Goal: Task Accomplishment & Management: Manage account settings

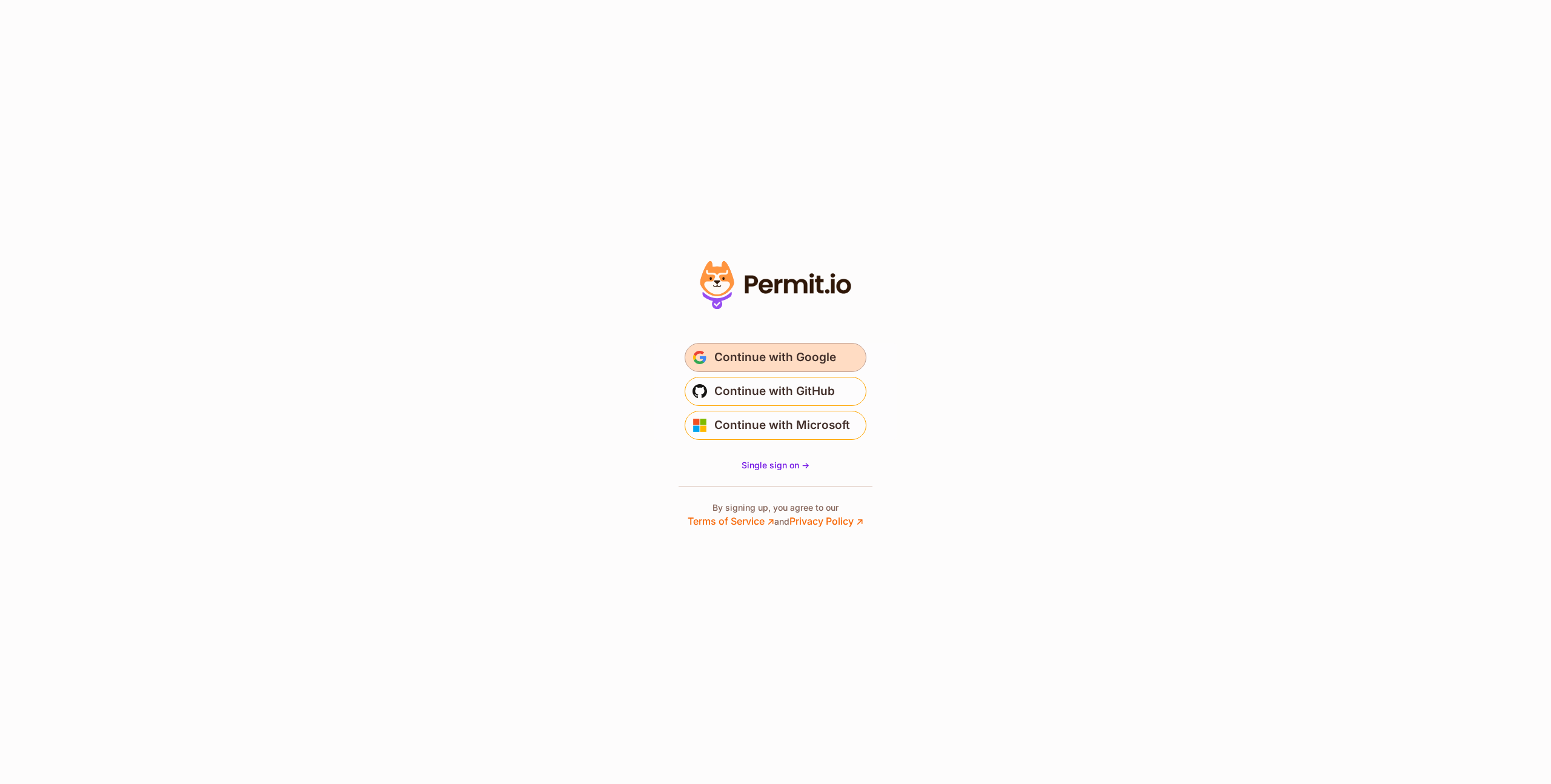
click at [774, 357] on span "Continue with Google" at bounding box center [775, 358] width 122 height 20
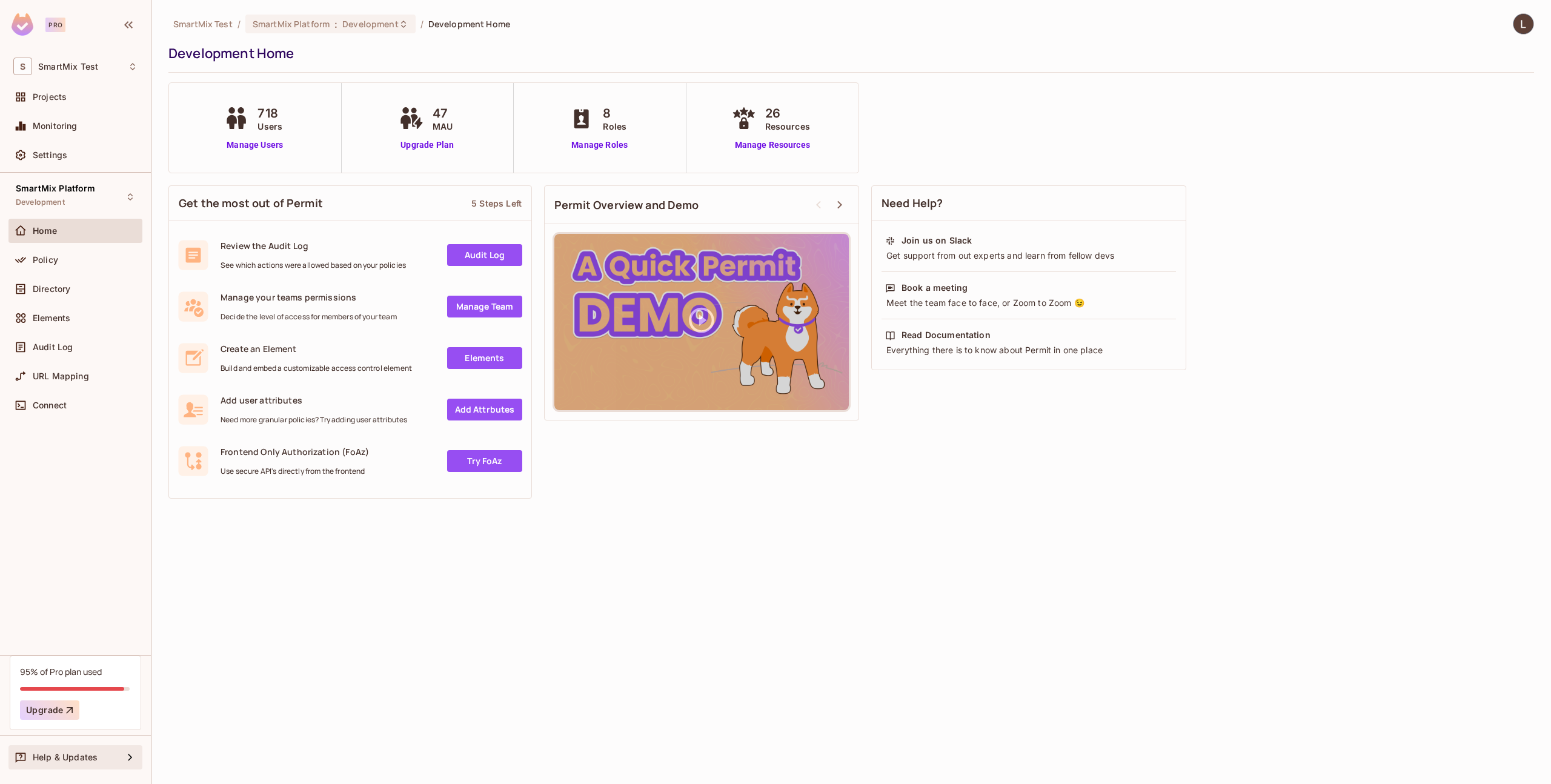
click at [106, 756] on div "Help & Updates" at bounding box center [78, 757] width 91 height 10
click at [243, 727] on div "Get Support" at bounding box center [219, 729] width 49 height 12
click at [48, 263] on span "Policy" at bounding box center [45, 260] width 25 height 10
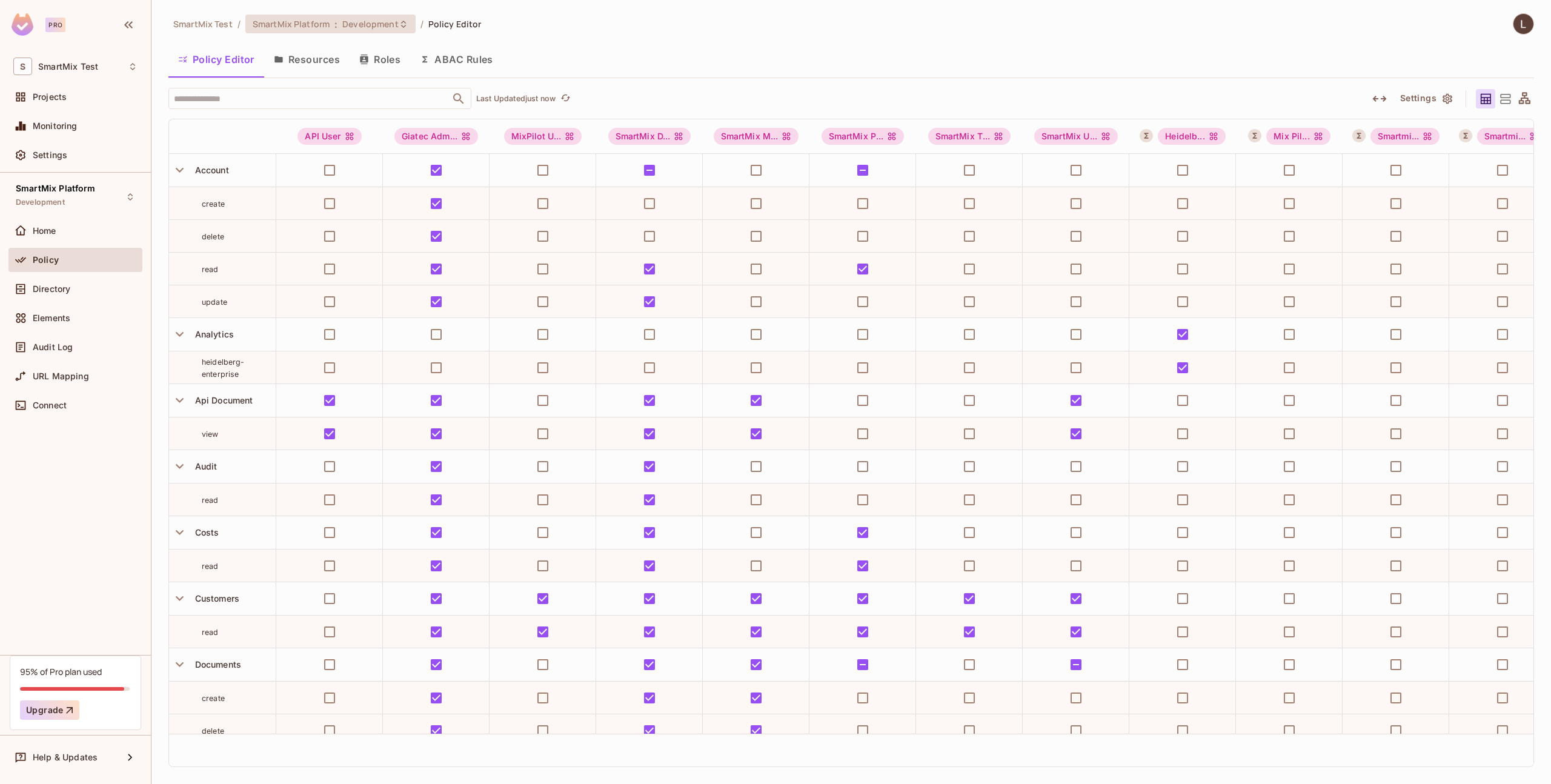
click at [358, 20] on span "Development" at bounding box center [370, 24] width 56 height 11
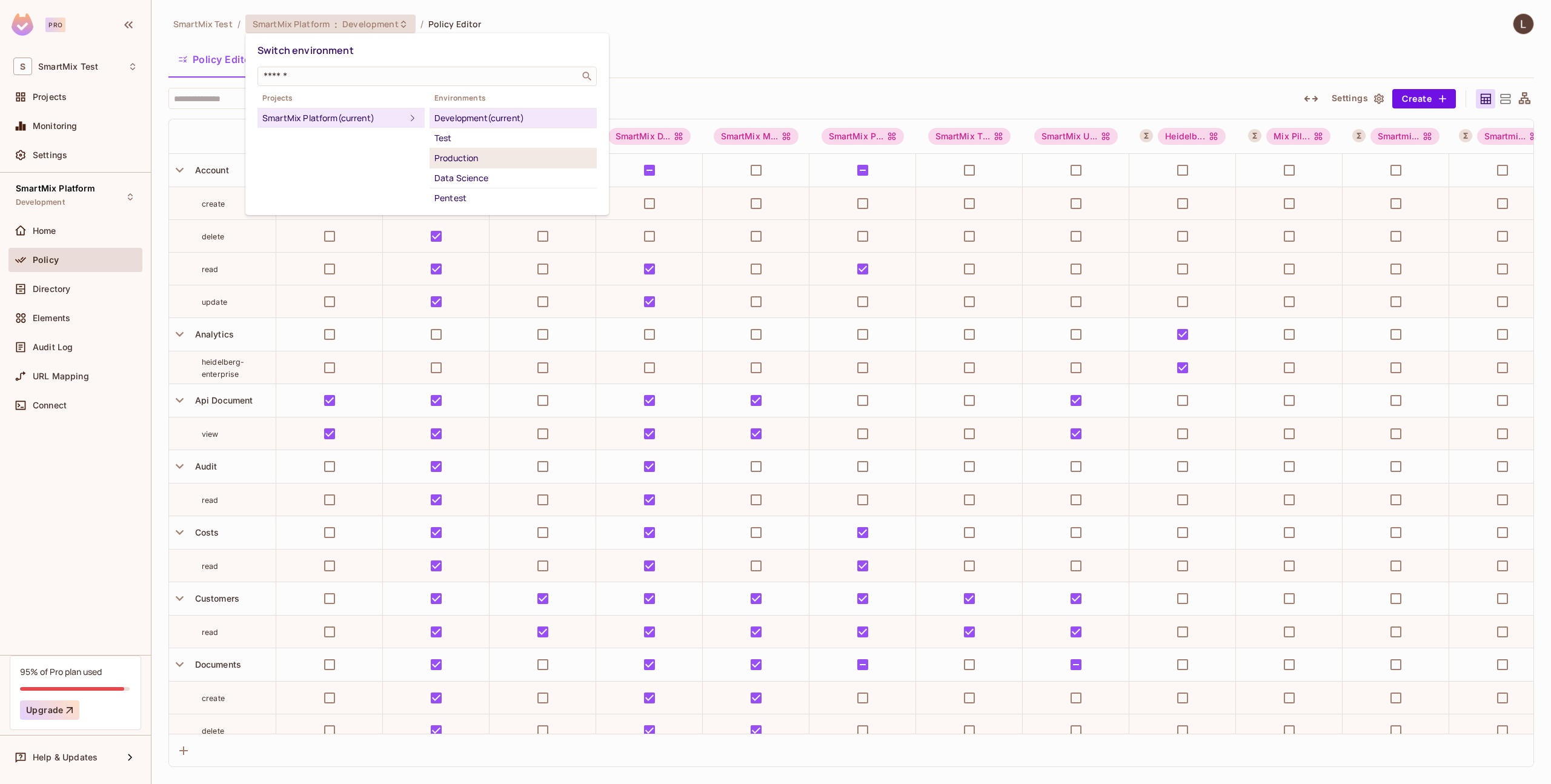
click at [470, 162] on div "Production" at bounding box center [513, 158] width 158 height 15
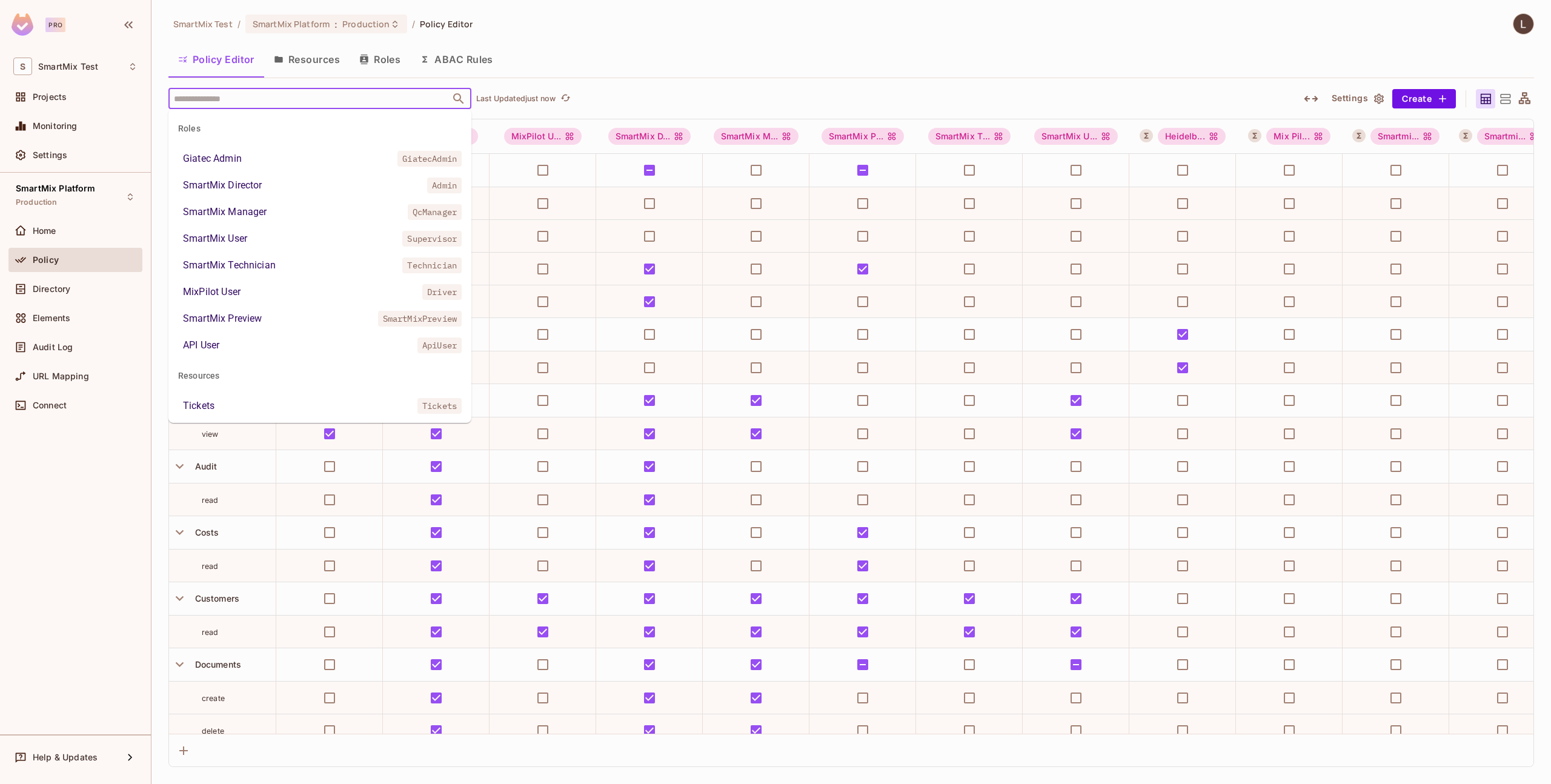
click at [256, 100] on input "text" at bounding box center [309, 99] width 277 height 21
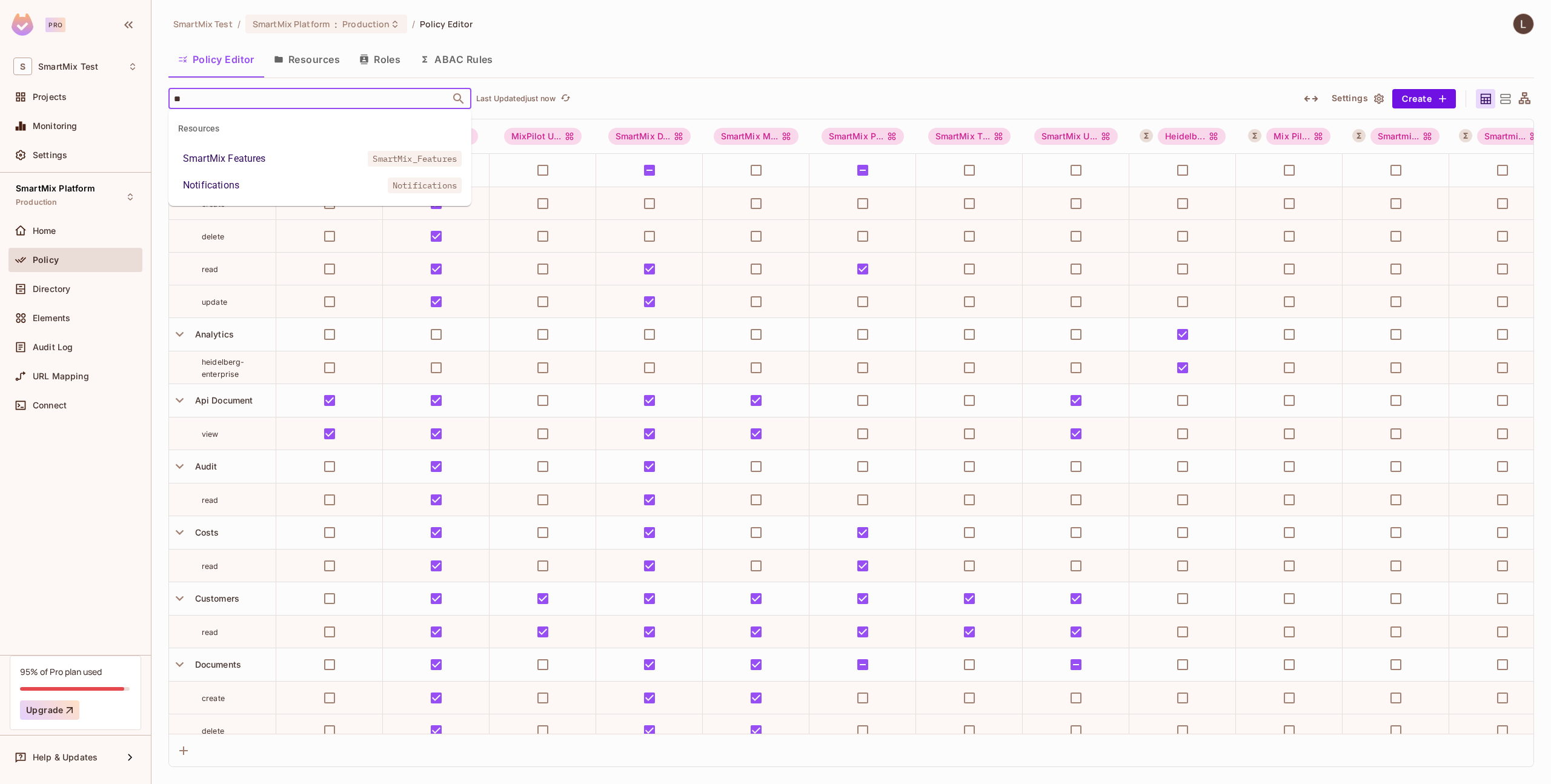
type input "***"
click at [62, 285] on span "Directory" at bounding box center [51, 289] width 38 height 10
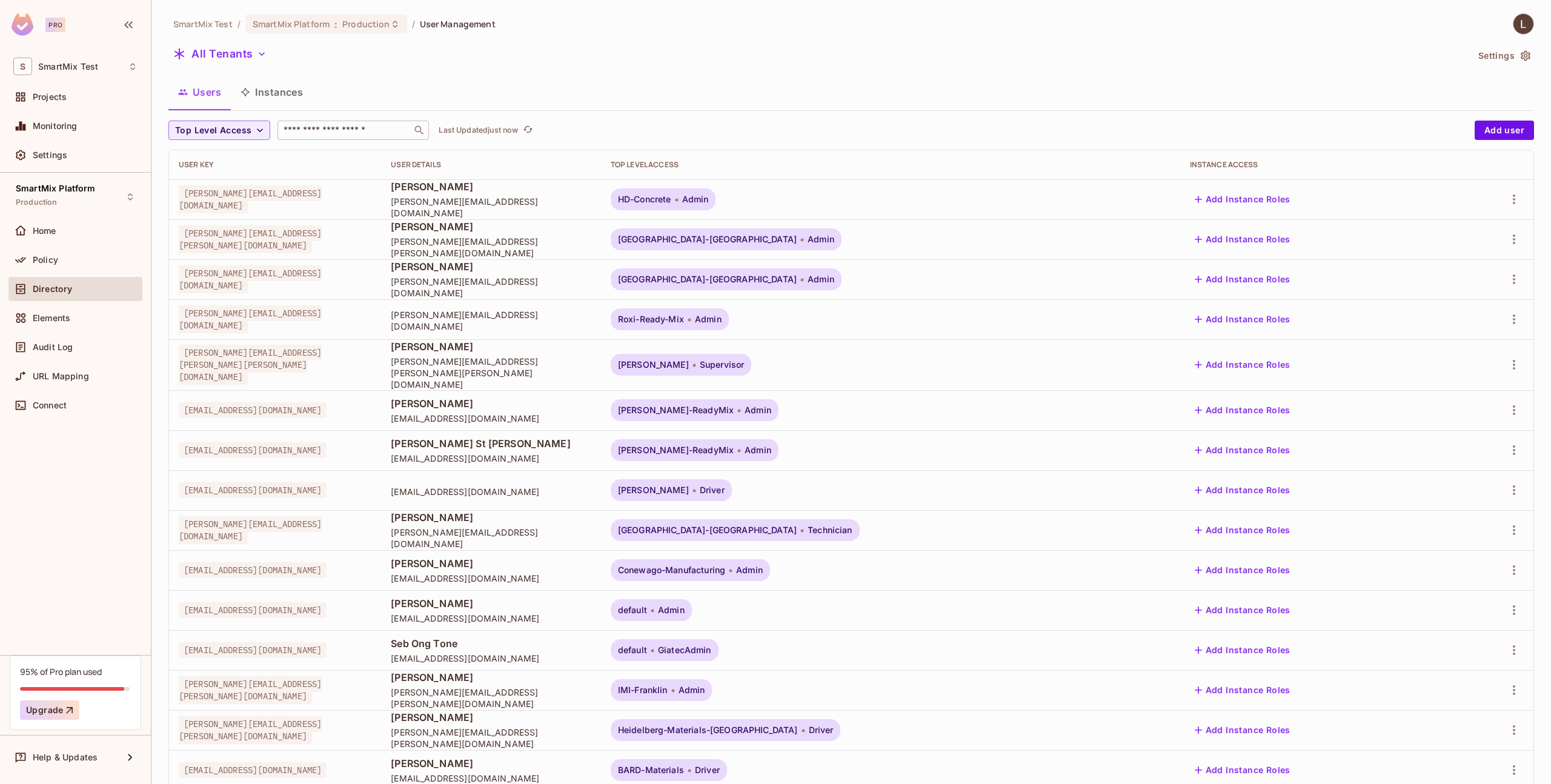
click at [336, 131] on input "text" at bounding box center [345, 130] width 127 height 12
type input "******"
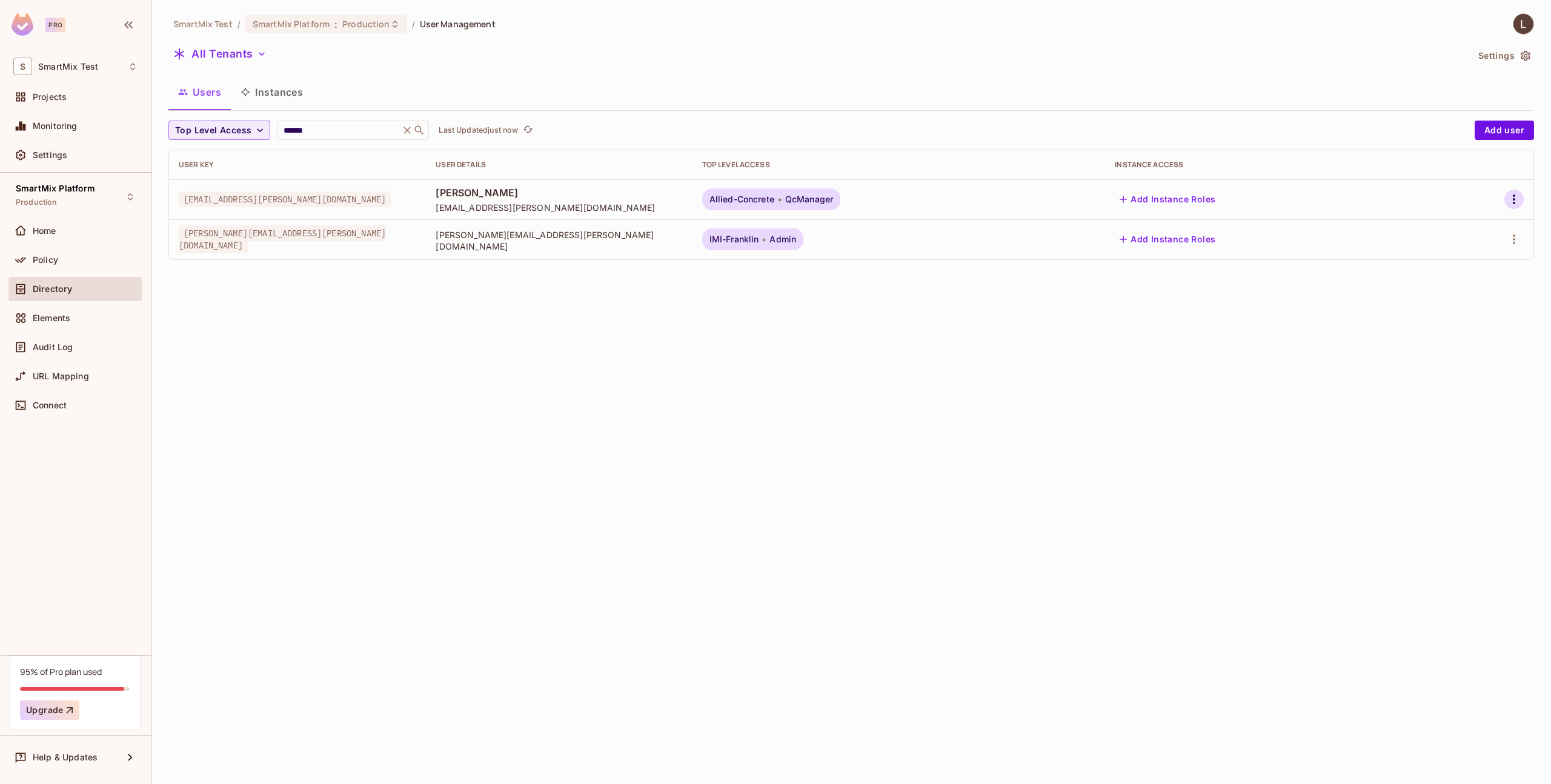
click at [1509, 197] on icon "button" at bounding box center [1514, 199] width 15 height 15
click at [1442, 281] on div "Edit Attributes" at bounding box center [1465, 280] width 60 height 12
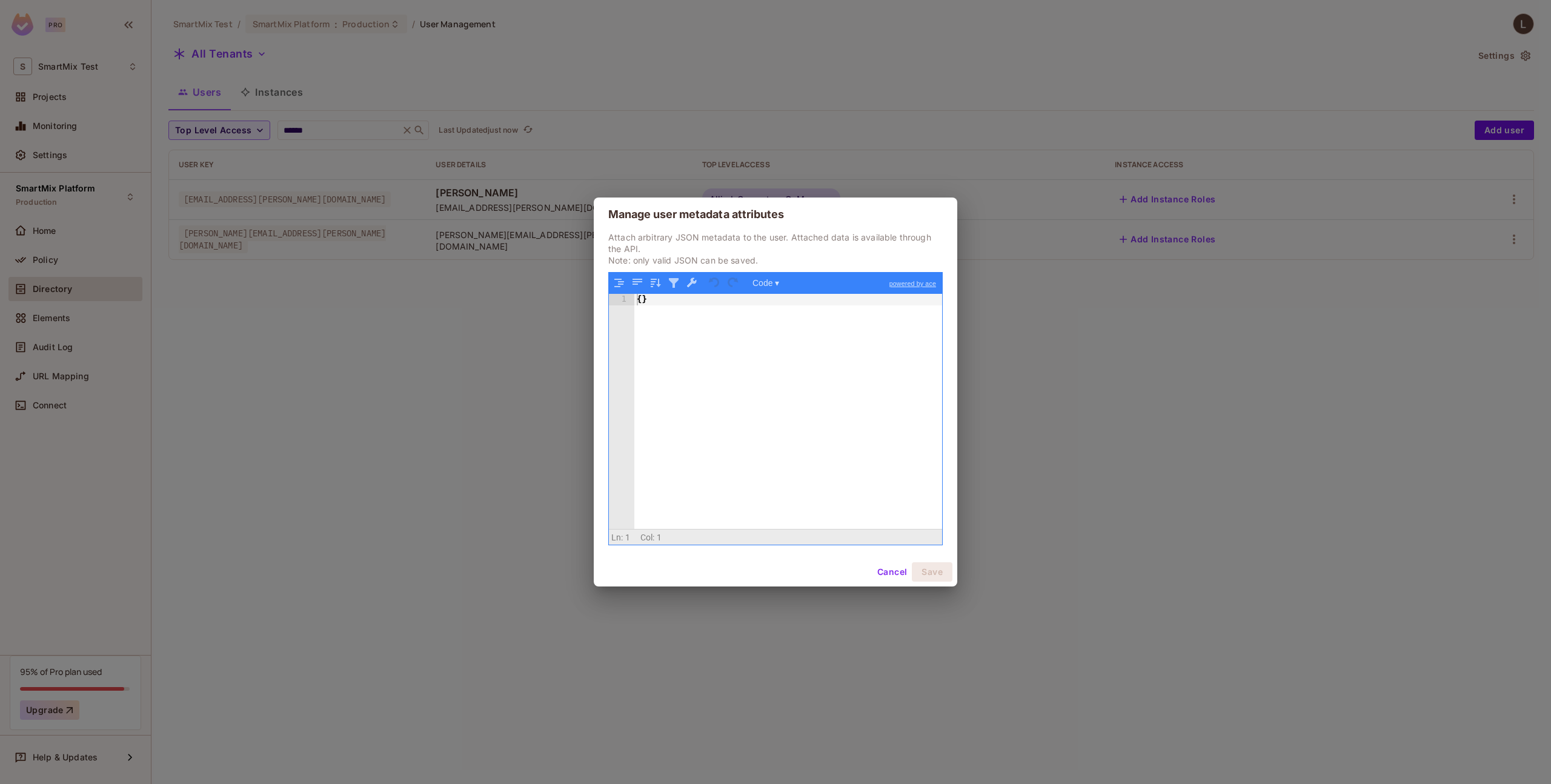
click at [890, 585] on div "Cancel Save" at bounding box center [775, 572] width 363 height 29
click at [892, 577] on button "Cancel" at bounding box center [892, 572] width 39 height 20
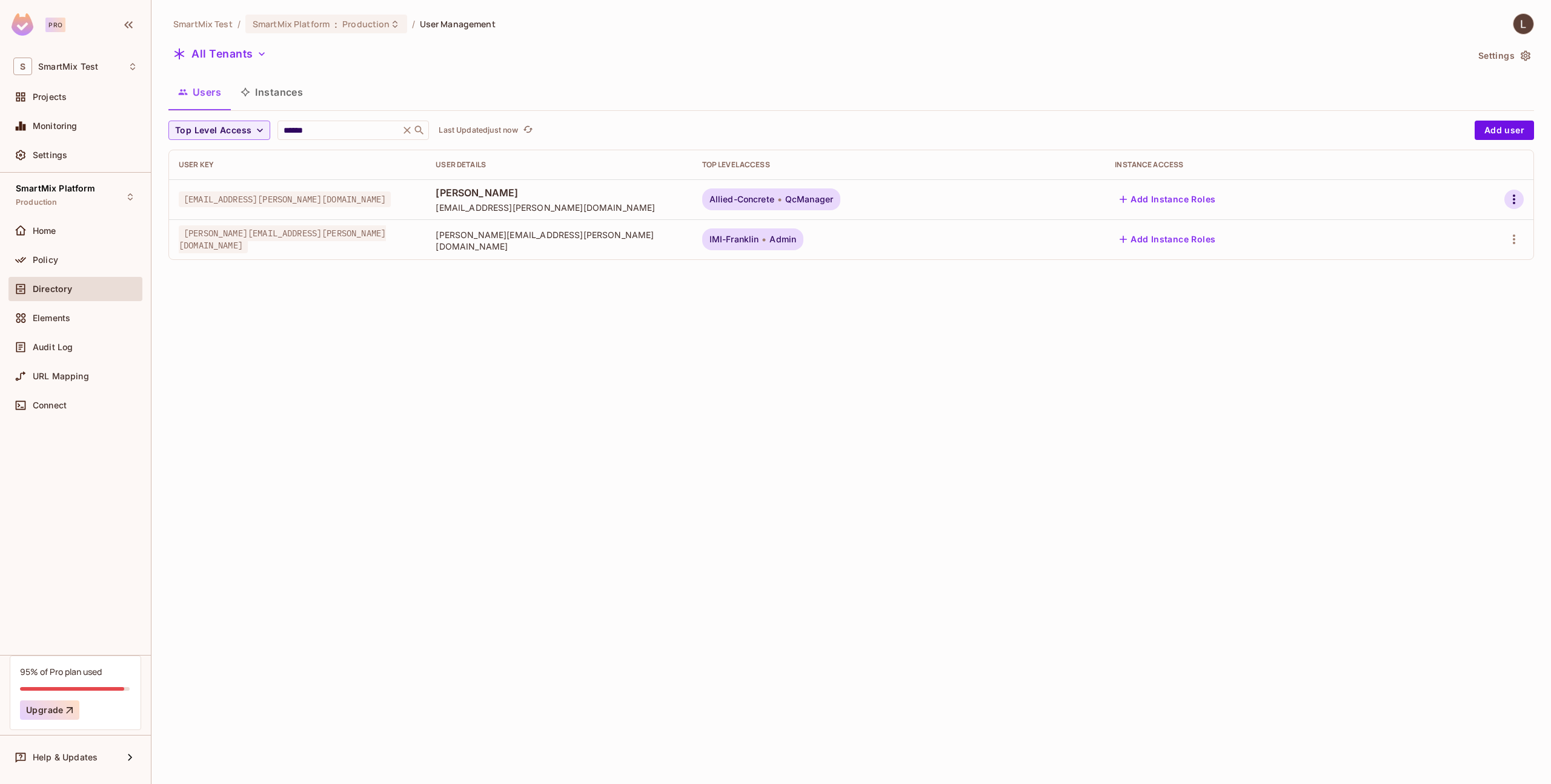
click at [1512, 198] on icon "button" at bounding box center [1514, 199] width 15 height 15
click at [1477, 220] on li "Edit" at bounding box center [1459, 227] width 113 height 27
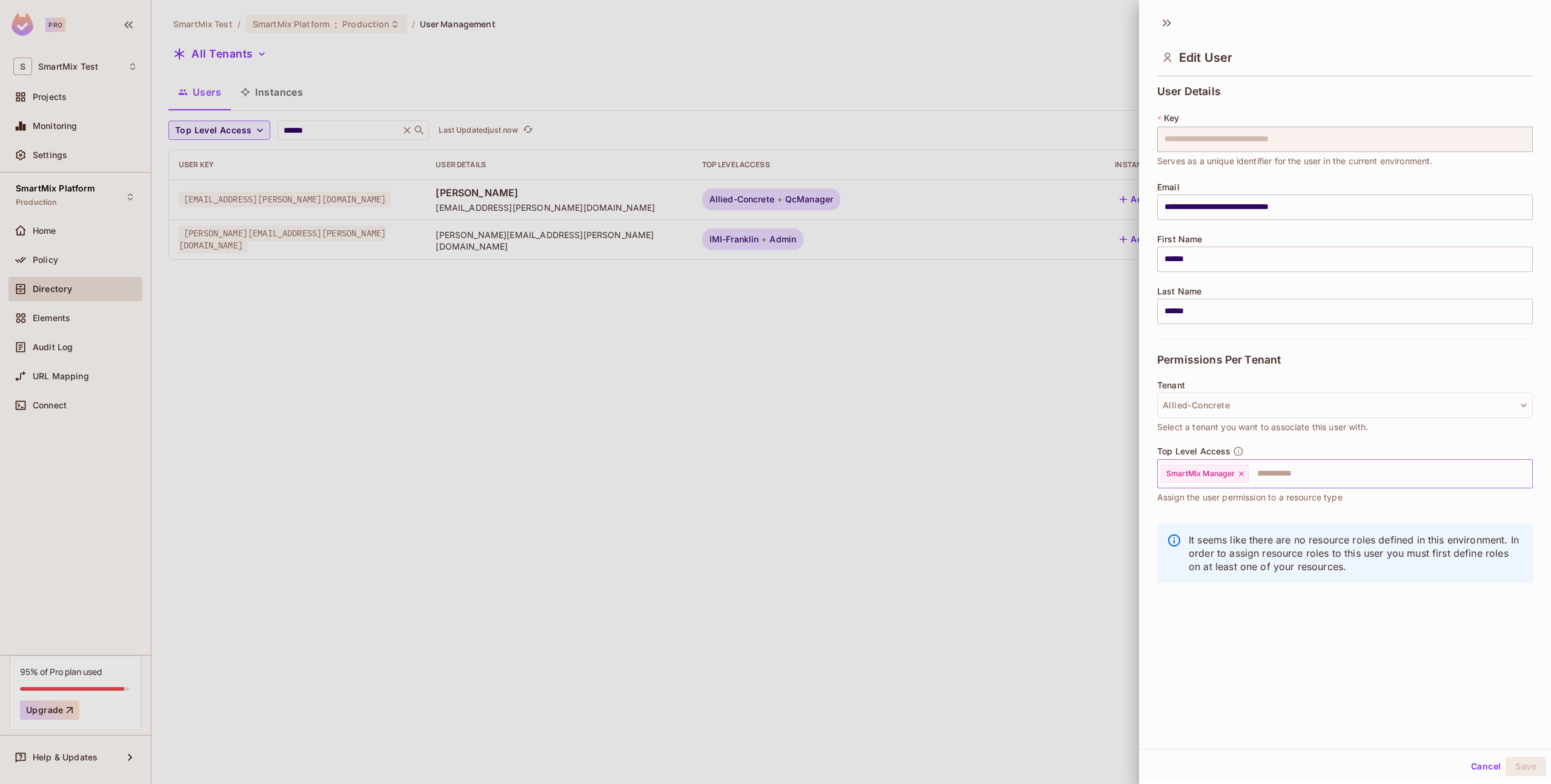
click at [1242, 473] on icon at bounding box center [1241, 474] width 5 height 5
click at [1518, 756] on button "Save" at bounding box center [1526, 766] width 41 height 20
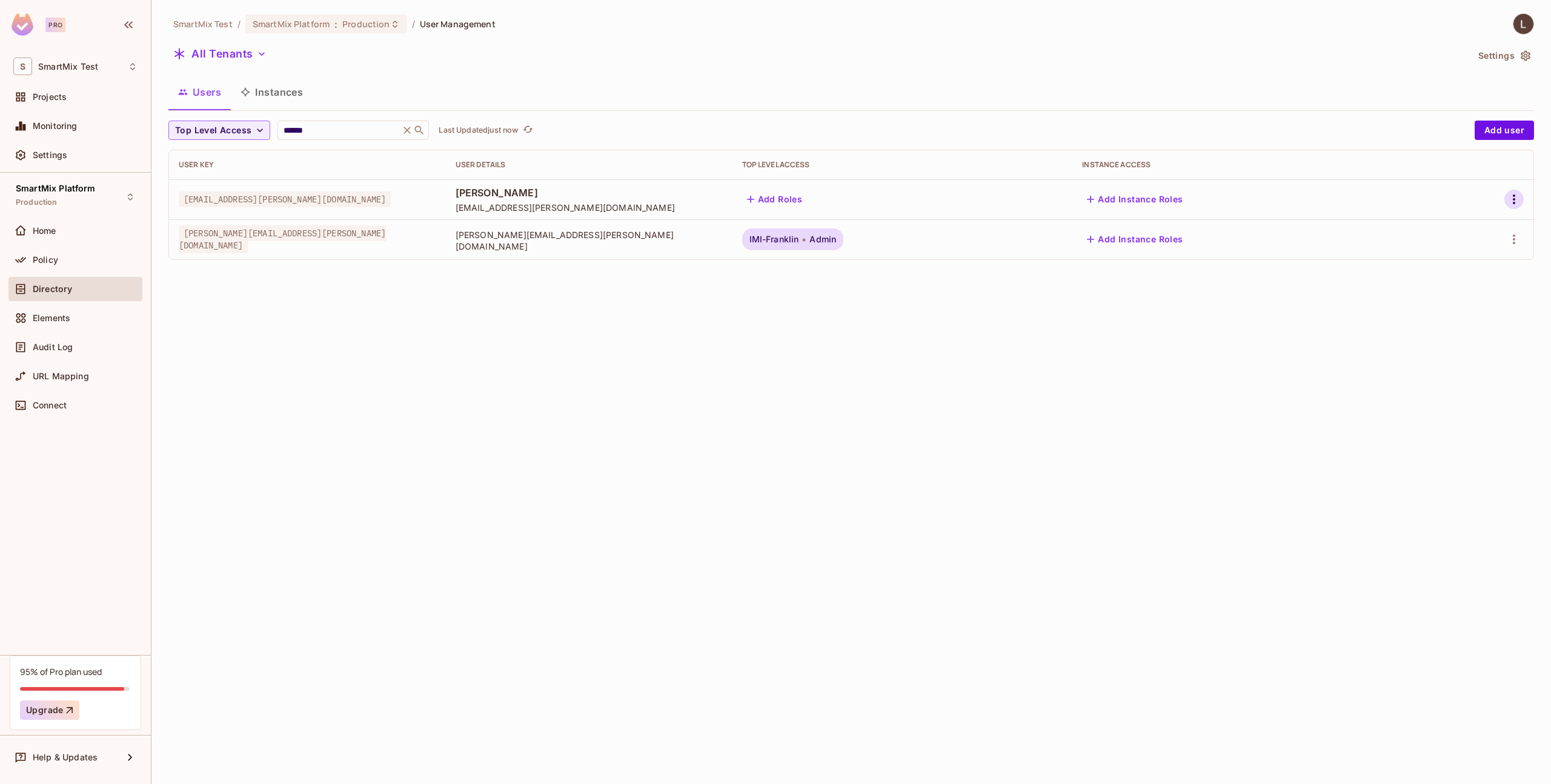
click at [1509, 193] on icon "button" at bounding box center [1514, 199] width 15 height 15
click at [1500, 229] on li "Edit" at bounding box center [1459, 227] width 113 height 27
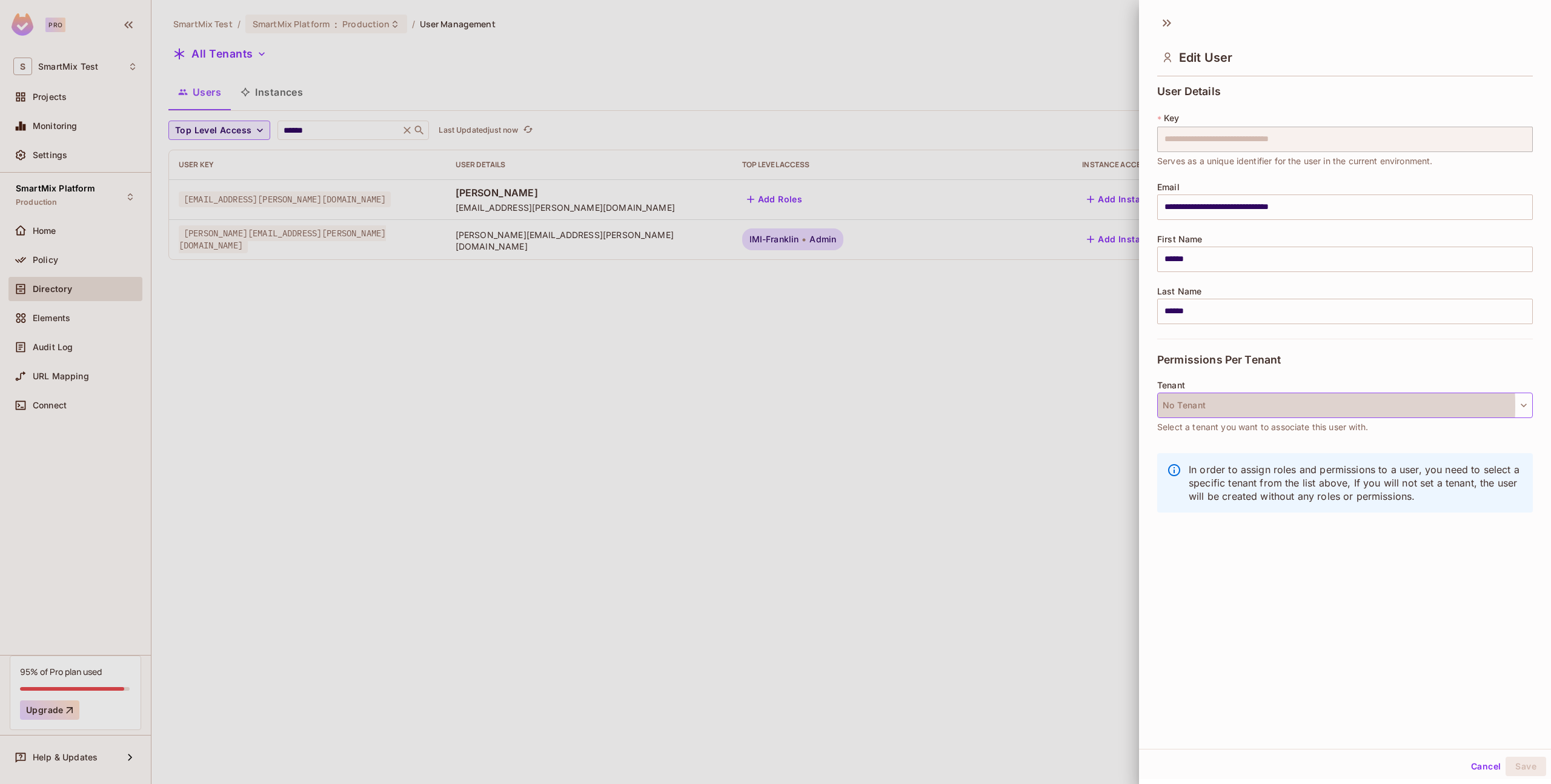
click at [1248, 406] on button "No Tenant" at bounding box center [1345, 405] width 376 height 25
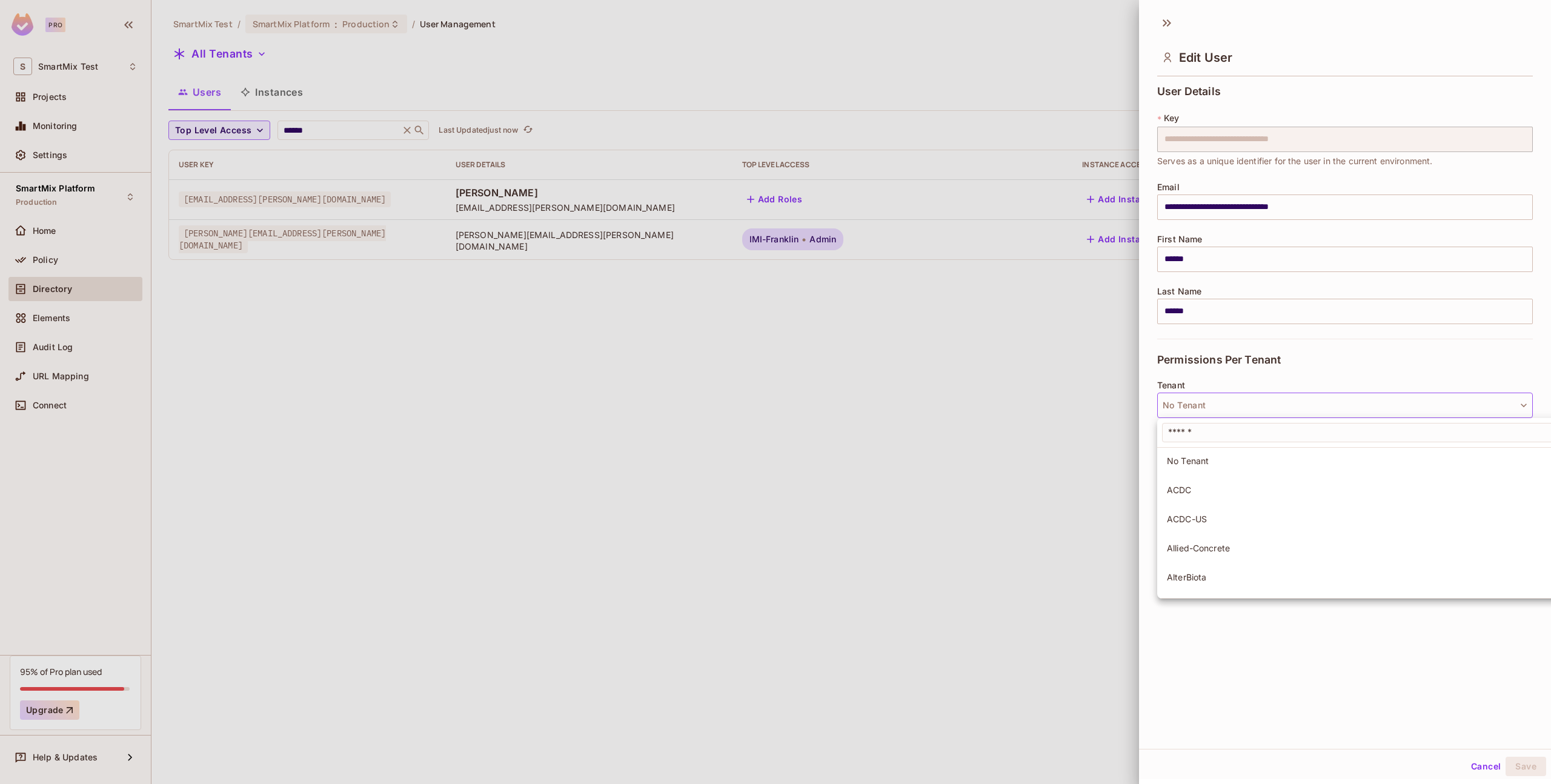
click at [1271, 548] on span "Allied-Concrete" at bounding box center [1429, 548] width 524 height 11
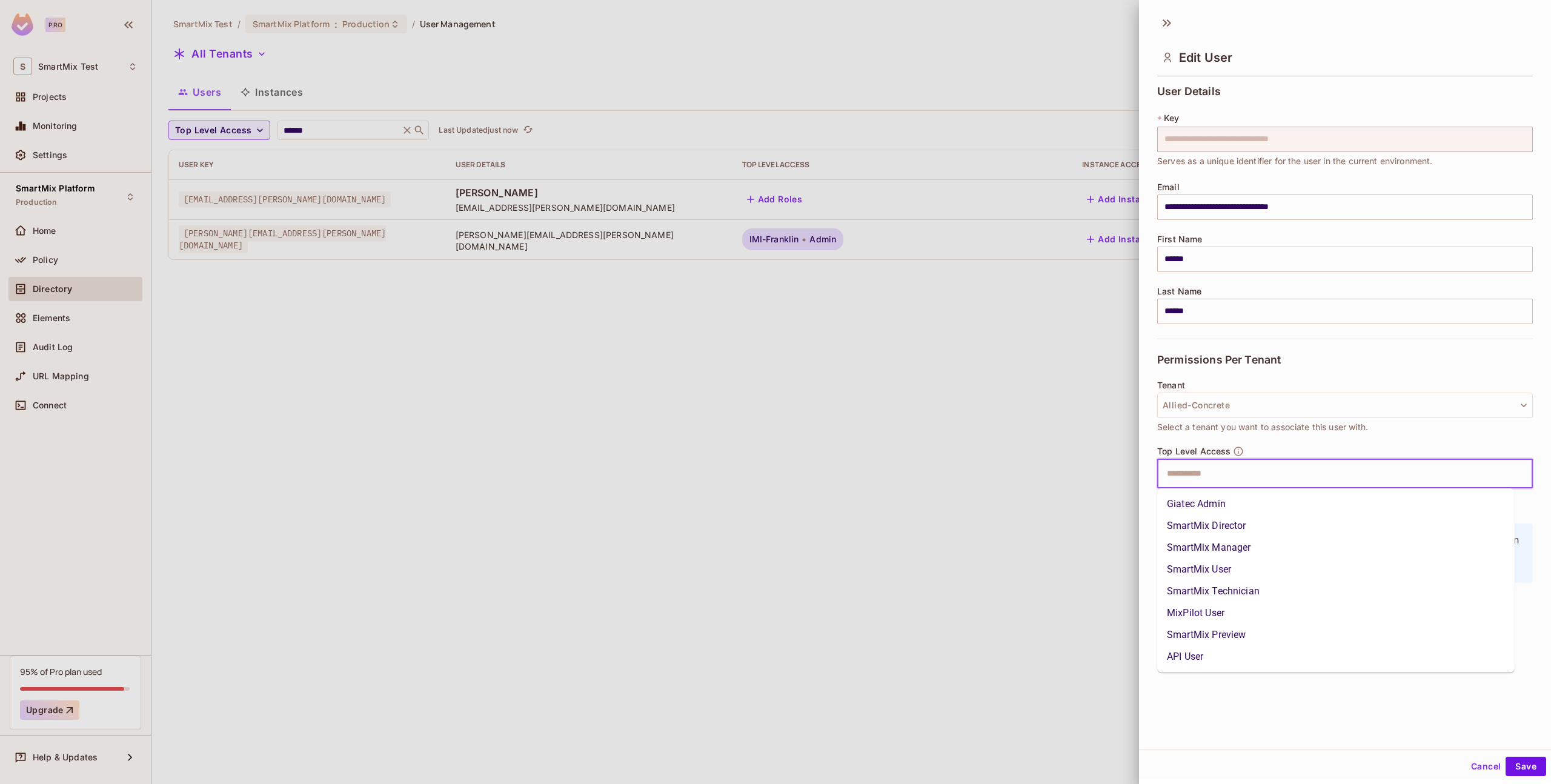
click at [1265, 470] on input "text" at bounding box center [1335, 474] width 350 height 24
click at [1275, 545] on li "SmartMix Manager" at bounding box center [1336, 547] width 358 height 22
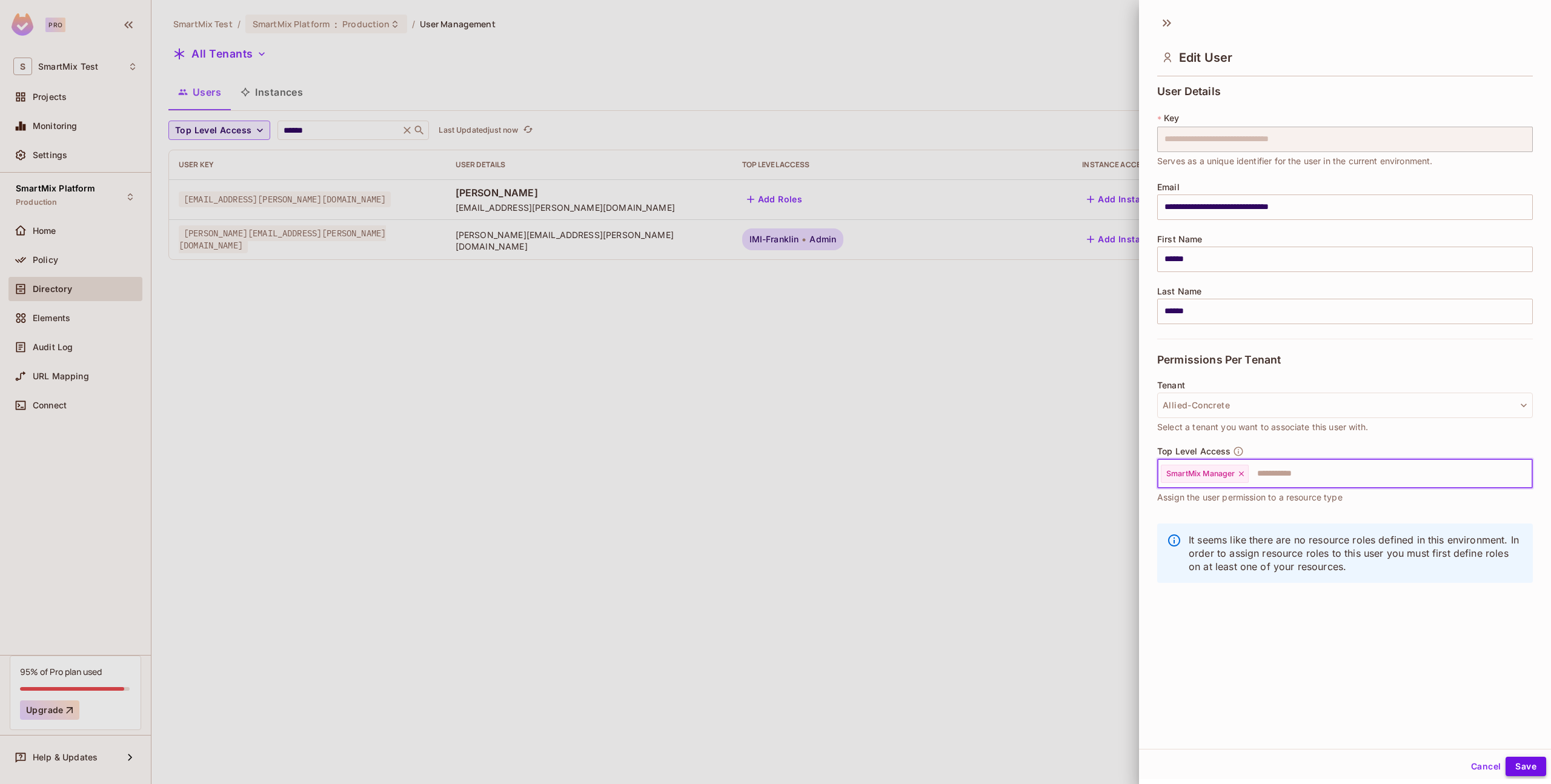
click at [1522, 764] on button "Save" at bounding box center [1526, 766] width 41 height 20
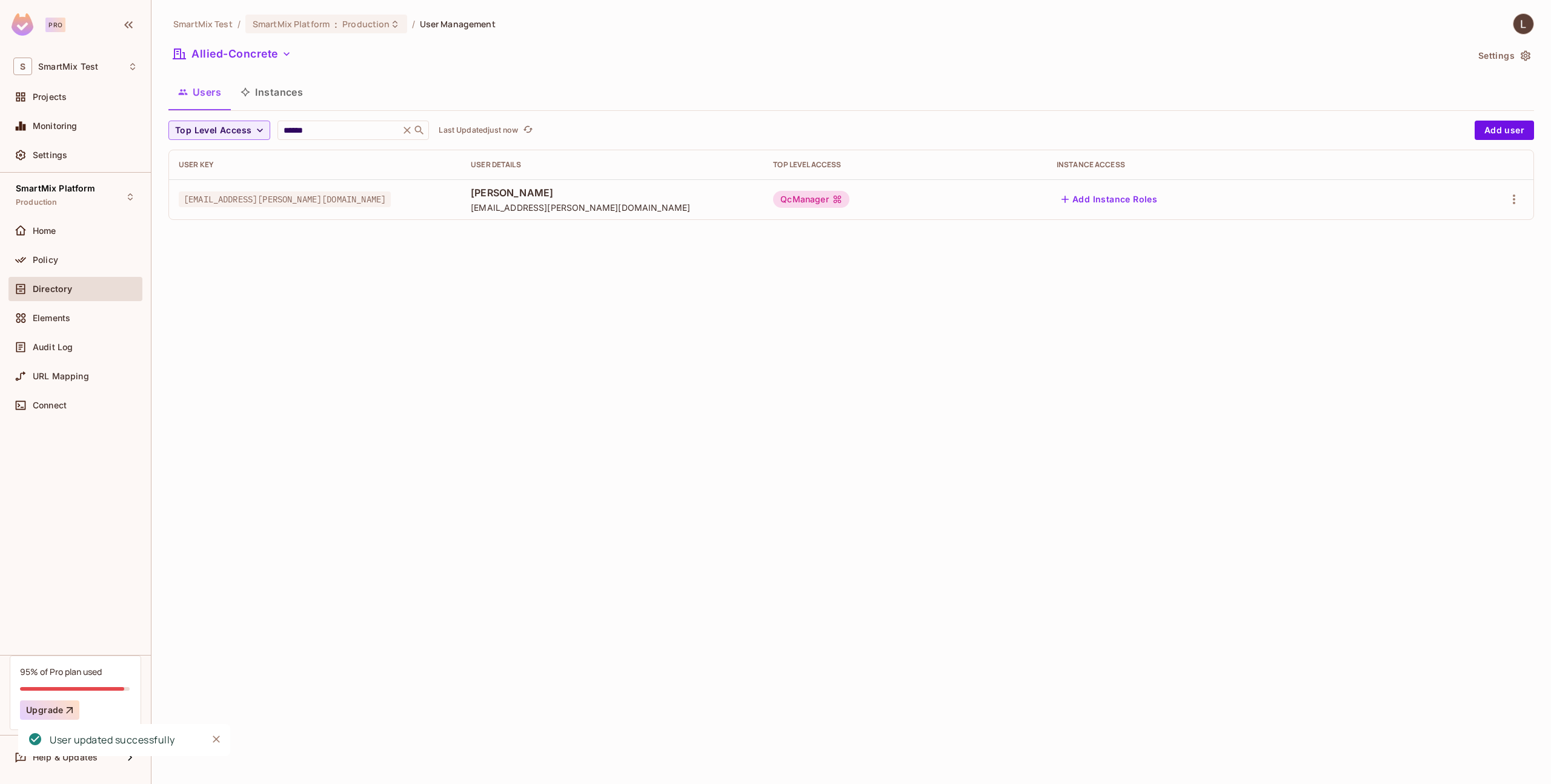
click at [835, 341] on div "SmartMix Test / SmartMix Platform : Production / User Management Allied-Concret…" at bounding box center [851, 392] width 1400 height 784
click at [562, 273] on div "SmartMix Test / SmartMix Platform : Production / User Management Allied-Concret…" at bounding box center [851, 392] width 1400 height 784
